Goal: Task Accomplishment & Management: Use online tool/utility

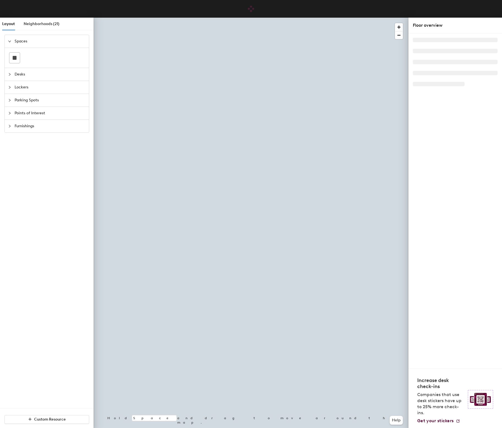
click at [101, 427] on html "Skip navigation Schedule Office People Analytics Visits Deliveries Services Man…" at bounding box center [251, 214] width 502 height 428
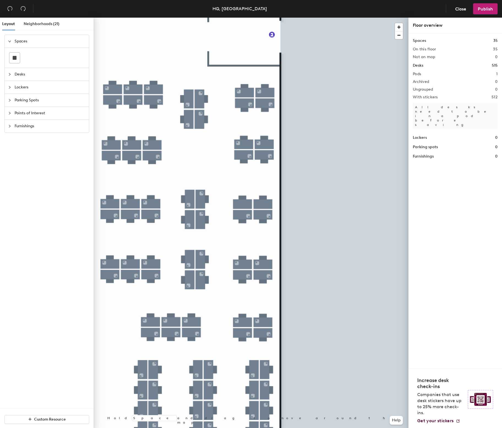
click at [111, 18] on div at bounding box center [251, 18] width 315 height 0
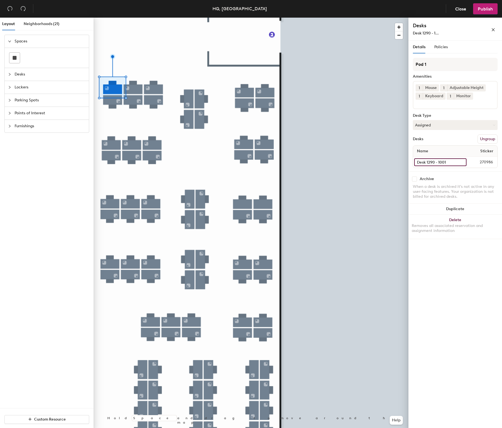
click at [436, 160] on input "Desk 1290 - 1001" at bounding box center [440, 162] width 52 height 8
click at [449, 163] on input "Desk 1290 - 1001" at bounding box center [440, 162] width 52 height 8
type input "Desk 1290 - 999"
click at [133, 18] on div at bounding box center [251, 18] width 315 height 0
click at [448, 161] on input "Desk 1290 - 1002" at bounding box center [440, 162] width 53 height 8
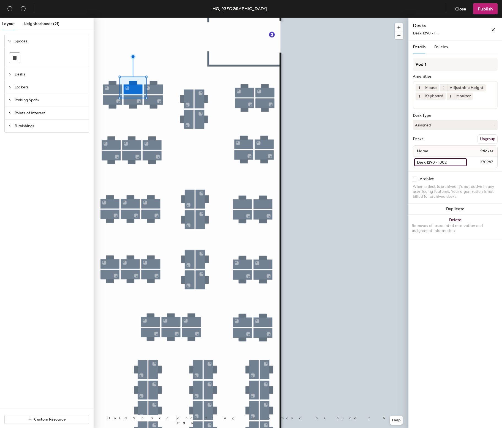
click at [450, 162] on input "Desk 1290 - 1002" at bounding box center [440, 162] width 53 height 8
type input "Desk 1290 - 998"
click at [448, 162] on input "Desk 1290 - 1002b" at bounding box center [440, 162] width 52 height 8
click at [451, 162] on input "Desk 1290 - 1002b" at bounding box center [440, 162] width 52 height 8
click at [450, 153] on div "Name Sticker" at bounding box center [455, 151] width 84 height 11
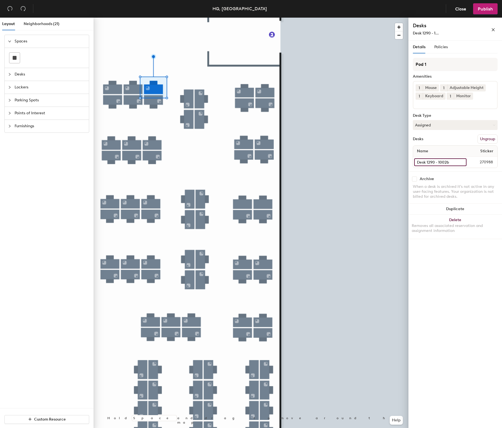
click at [449, 159] on input "Desk 1290 - 1002b" at bounding box center [440, 162] width 52 height 8
click at [450, 162] on input "Desk 1290 - 1002b" at bounding box center [440, 162] width 52 height 8
type input "Desk 1290 - 997"
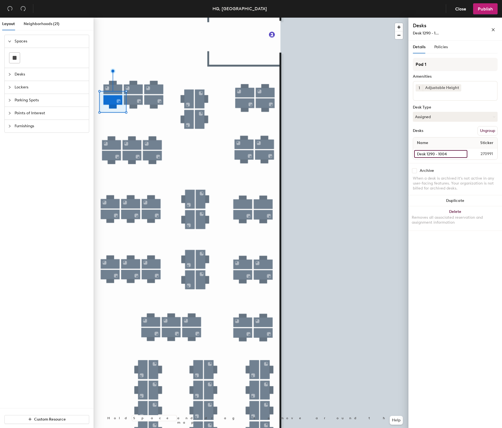
click at [441, 155] on input "Desk 1290 - 1004" at bounding box center [440, 154] width 53 height 8
click at [454, 154] on input "Desk 1290 - 1004" at bounding box center [440, 154] width 53 height 8
click at [451, 153] on input "Desk 1290 - 1004" at bounding box center [440, 154] width 53 height 8
type input "Desk 1290 - 1000"
click at [136, 18] on div at bounding box center [251, 18] width 315 height 0
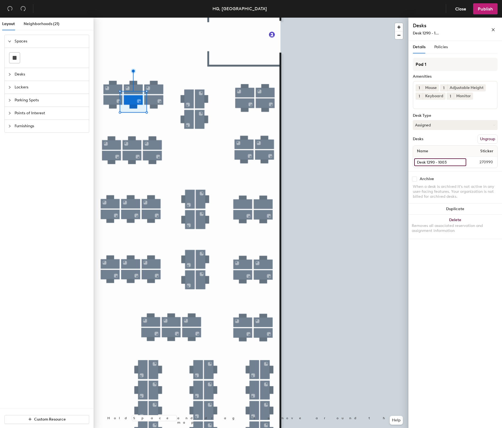
click at [443, 162] on input "Desk 1290 - 1003" at bounding box center [440, 162] width 52 height 8
click at [448, 162] on input "Desk 1290 - 1003" at bounding box center [440, 162] width 52 height 8
type input "Desk 1290 - 1001"
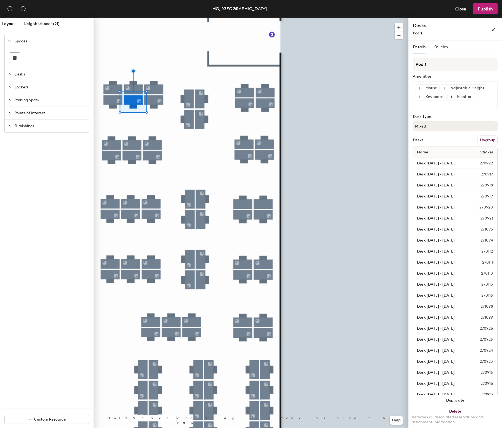
click at [160, 18] on div at bounding box center [251, 18] width 315 height 0
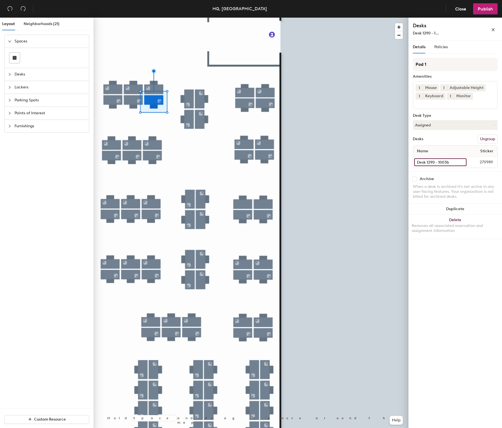
click at [443, 160] on input "Desk 1290 - 1003b" at bounding box center [440, 162] width 52 height 8
click at [450, 162] on input "Desk 1290 - 1003b" at bounding box center [440, 162] width 52 height 8
click at [451, 161] on input "Desk 1290 - 1003b" at bounding box center [440, 162] width 52 height 8
type input "Desk 1290 - 1002"
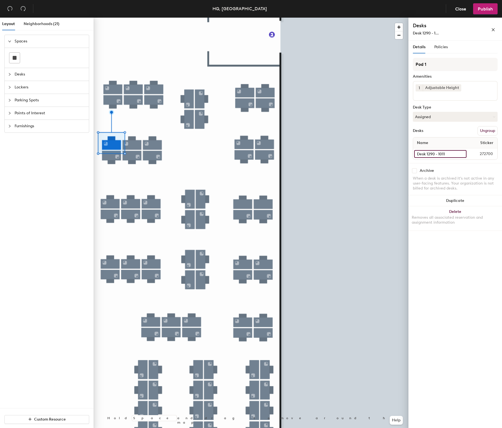
click at [444, 154] on input "Desk 1290 - 1011" at bounding box center [440, 154] width 52 height 8
click at [452, 154] on input "Desk 1290 - 1011" at bounding box center [440, 154] width 52 height 8
type input "Desk 1290 - 1005"
click at [135, 18] on div at bounding box center [251, 18] width 315 height 0
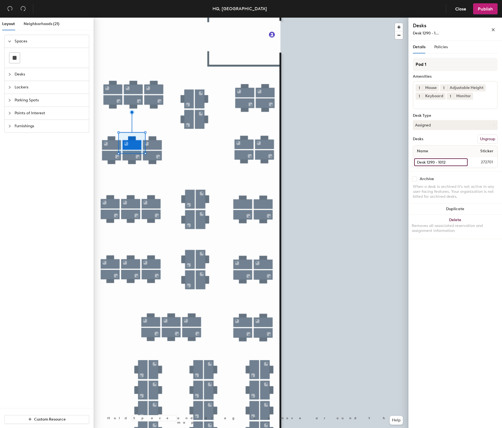
click at [453, 160] on input "Desk 1290 - 1012" at bounding box center [440, 162] width 53 height 8
click at [453, 161] on input "Desk 1290 - 1012" at bounding box center [440, 162] width 53 height 8
click at [452, 162] on input "Desk 1290 - 1012" at bounding box center [440, 162] width 53 height 8
type input "Desk 1290 - 1004"
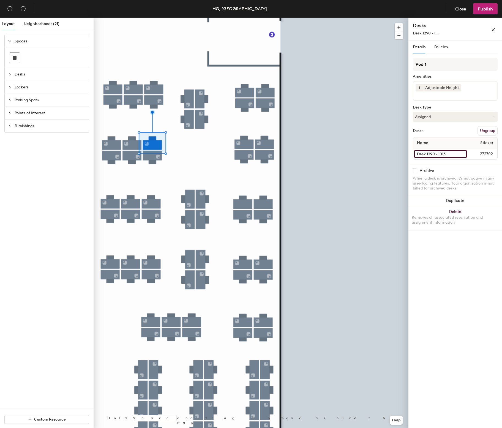
click at [448, 152] on input "Desk 1290 - 1013" at bounding box center [440, 154] width 53 height 8
click at [449, 154] on input "Desk 1290 - 1013" at bounding box center [440, 154] width 53 height 8
type input "Desk 1290 - 1003"
click at [447, 149] on div "Desk 1290 - 1014 272703" at bounding box center [455, 153] width 84 height 11
click at [450, 153] on input "Desk 1290 - 1014" at bounding box center [440, 154] width 53 height 8
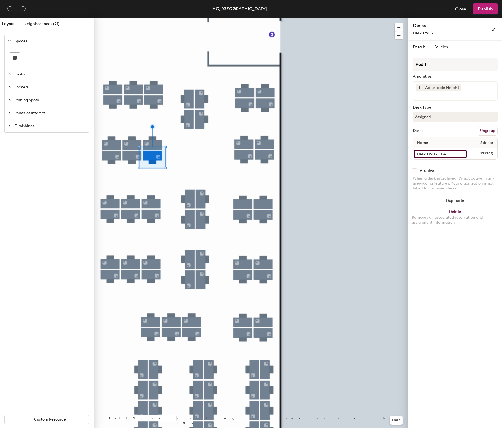
click at [450, 153] on input "Desk 1290 - 1014" at bounding box center [440, 154] width 53 height 8
click at [446, 154] on input "Desk 1290 - 1014" at bounding box center [440, 154] width 53 height 8
click at [448, 154] on input "Desk 1290 - 1014" at bounding box center [440, 154] width 53 height 8
type input "Desk 1290 - 1008"
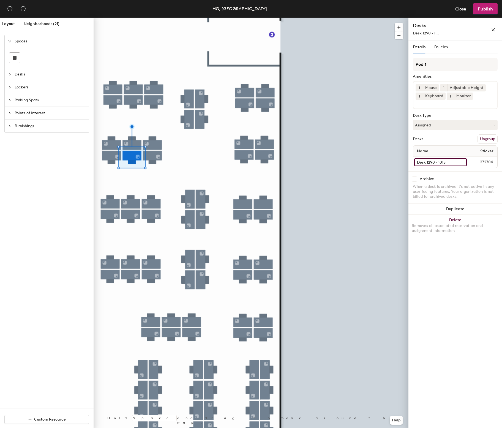
click at [446, 162] on input "Desk 1290 - 1015" at bounding box center [440, 162] width 53 height 8
click at [447, 162] on input "Desk 1290 - 1015" at bounding box center [440, 162] width 53 height 8
type input "Desk 1290 - 1007"
click at [115, 18] on div at bounding box center [251, 18] width 315 height 0
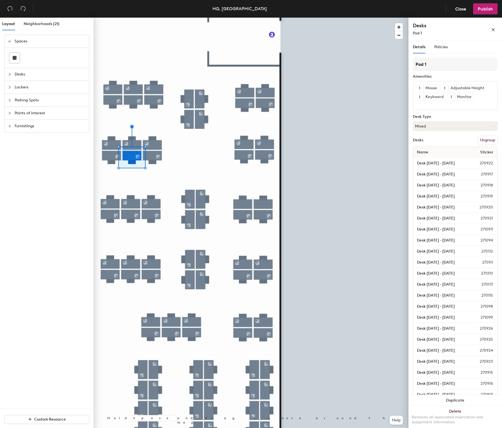
click at [115, 156] on div at bounding box center [115, 155] width 1 height 1
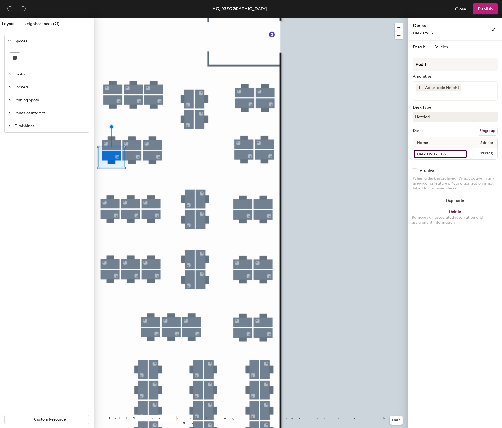
click at [442, 154] on input "Desk 1290 - 1016" at bounding box center [440, 154] width 53 height 8
click at [452, 153] on input "Desk 1290 - 1016" at bounding box center [440, 154] width 53 height 8
type input "Desk 1290 - 1006"
click at [487, 10] on span "Publish" at bounding box center [485, 8] width 15 height 5
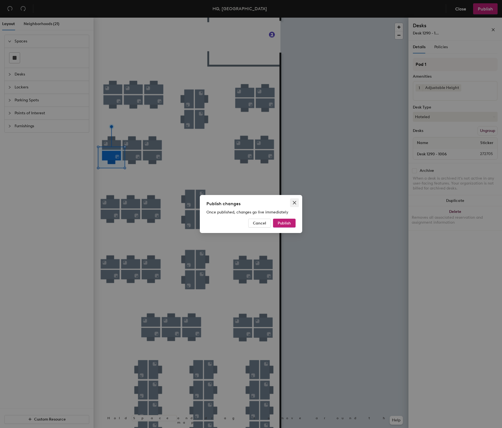
click at [295, 200] on button "Close" at bounding box center [294, 202] width 9 height 9
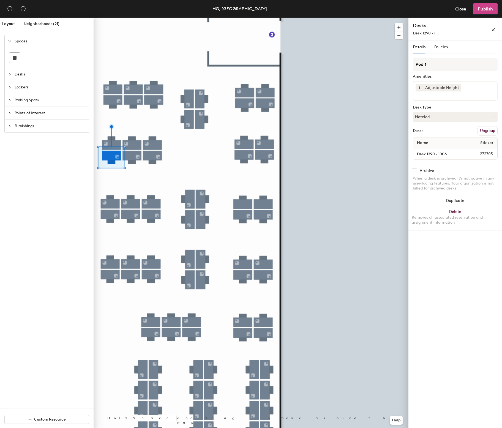
click at [481, 6] on span "Publish" at bounding box center [485, 8] width 15 height 5
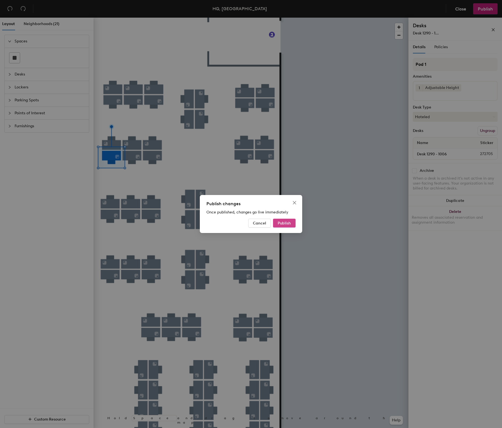
click at [289, 221] on span "Publish" at bounding box center [284, 223] width 13 height 5
